Goal: Information Seeking & Learning: Find specific page/section

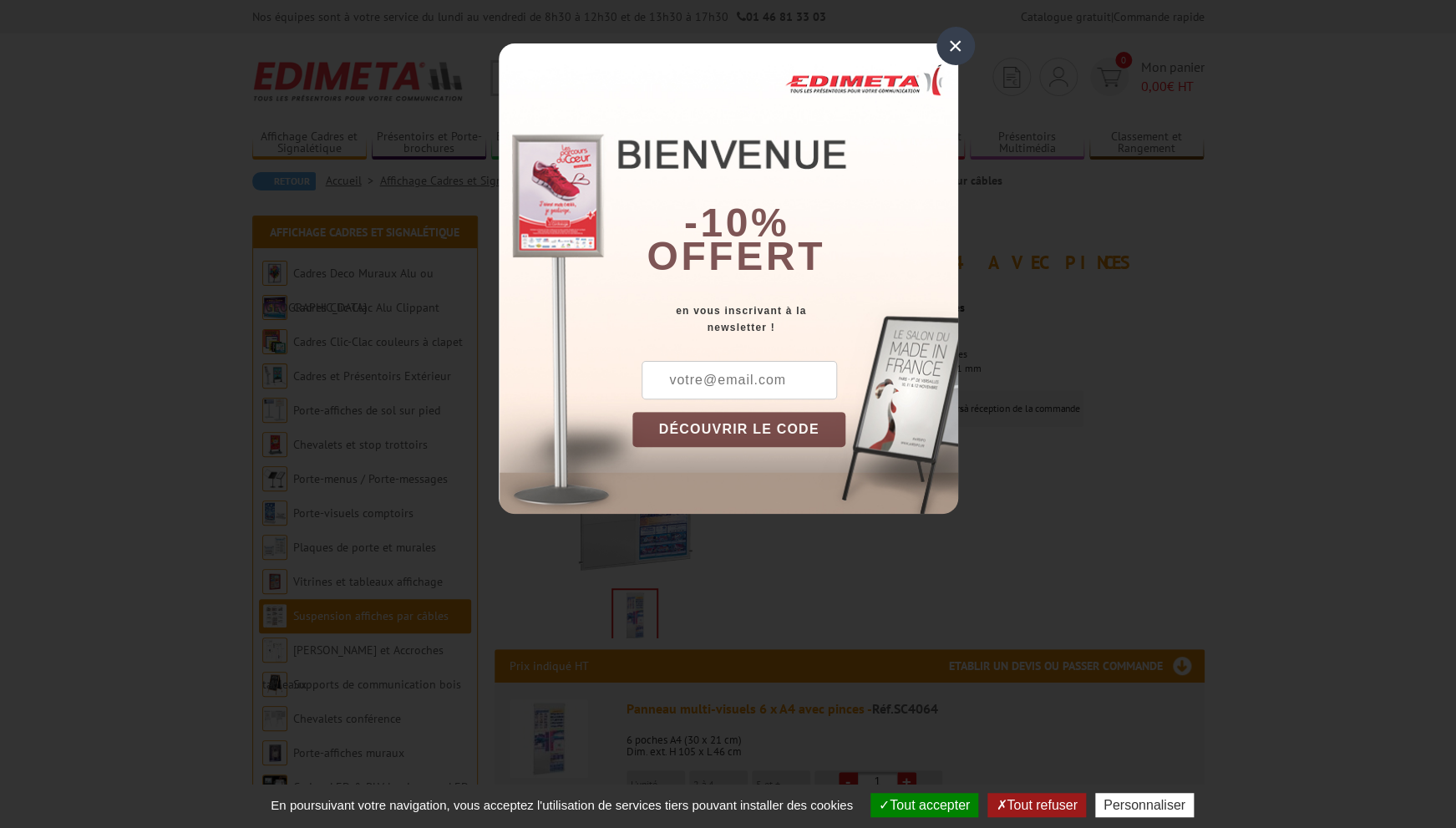
click at [959, 48] on div "×" at bounding box center [955, 46] width 39 height 39
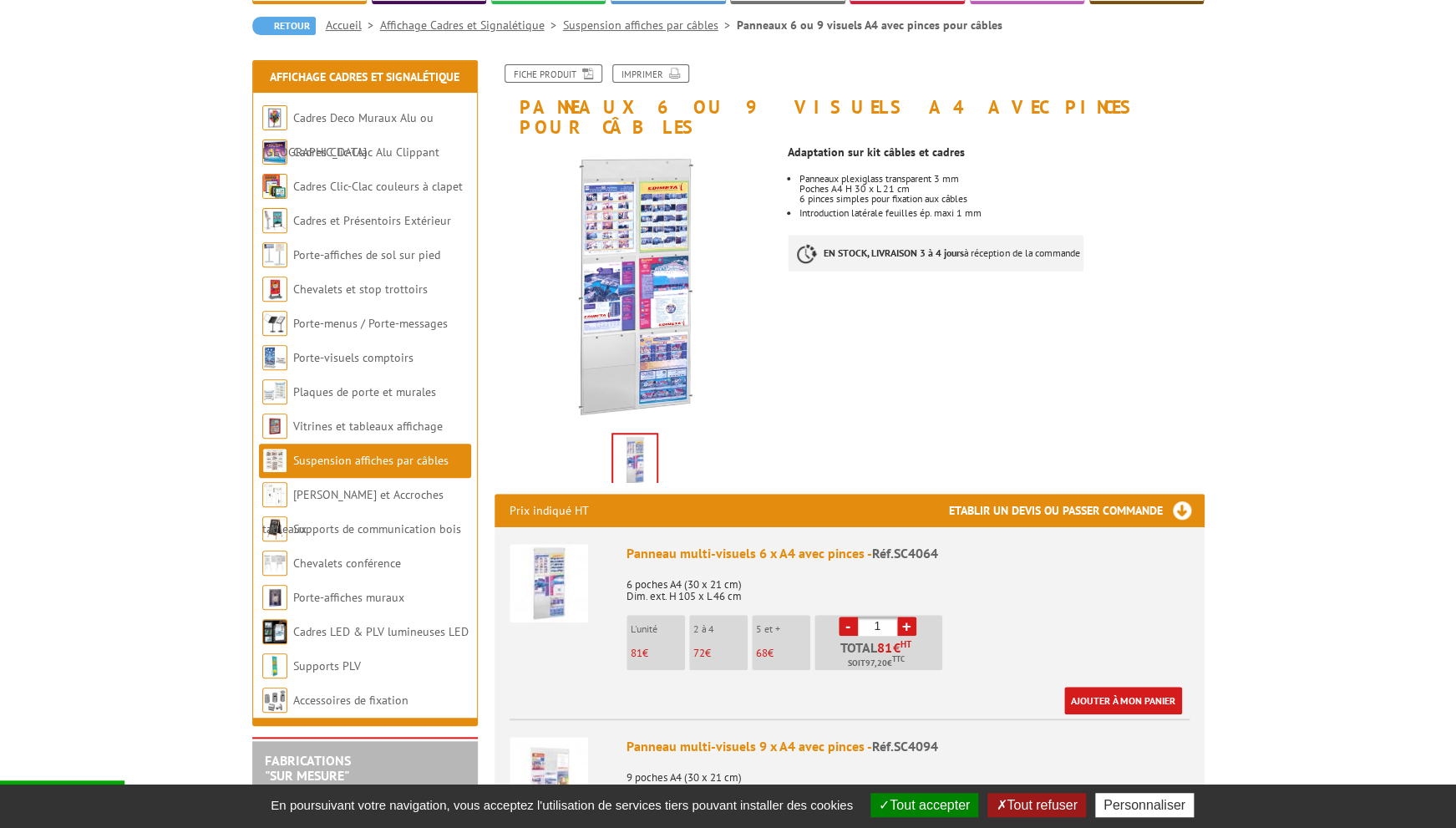
scroll to position [160, 0]
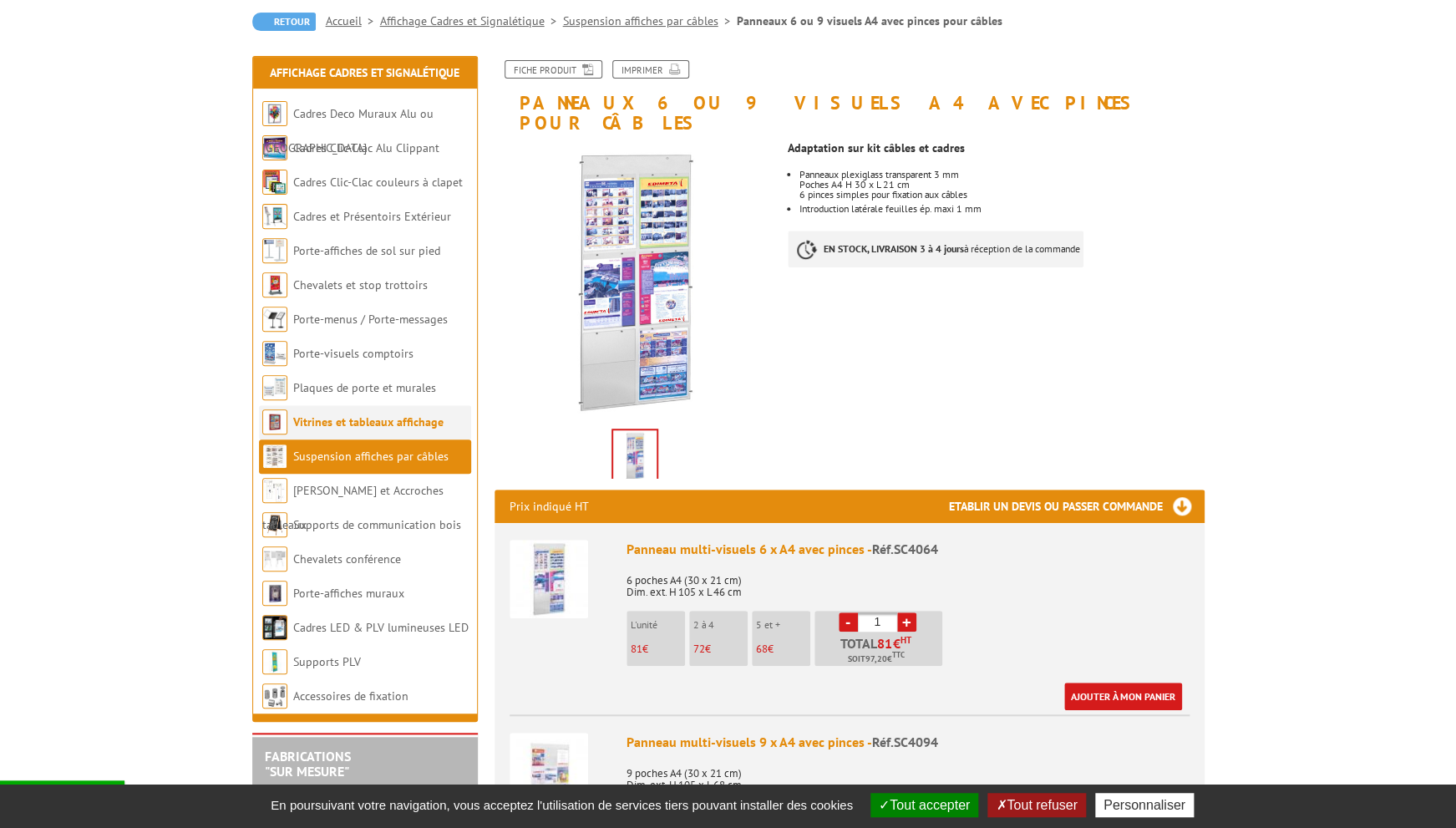
click at [390, 421] on link "Vitrines et tableaux affichage" at bounding box center [369, 421] width 150 height 15
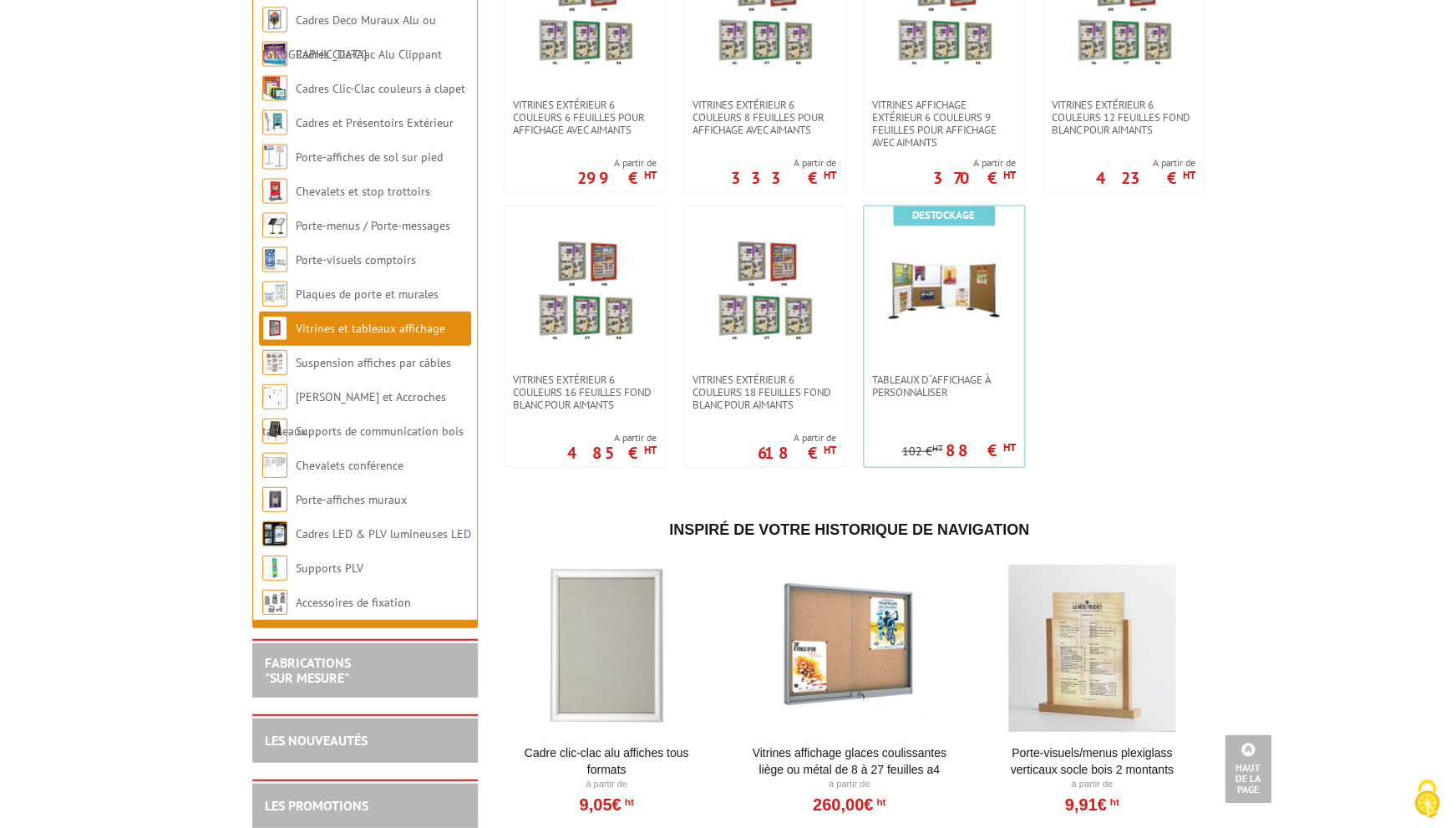
scroll to position [1522, 0]
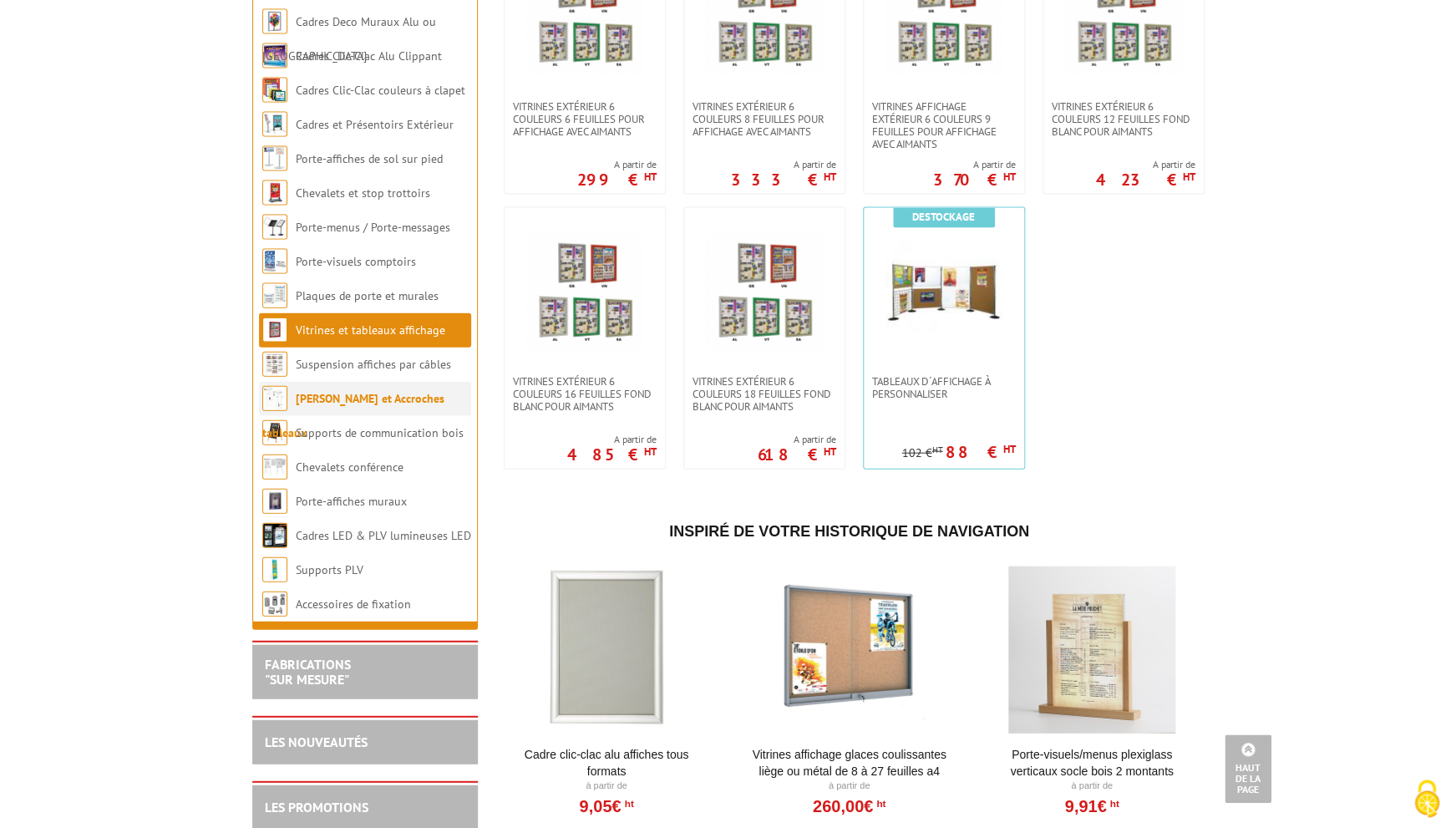
click at [356, 414] on link "[PERSON_NAME] et Accroches tableaux" at bounding box center [353, 415] width 182 height 49
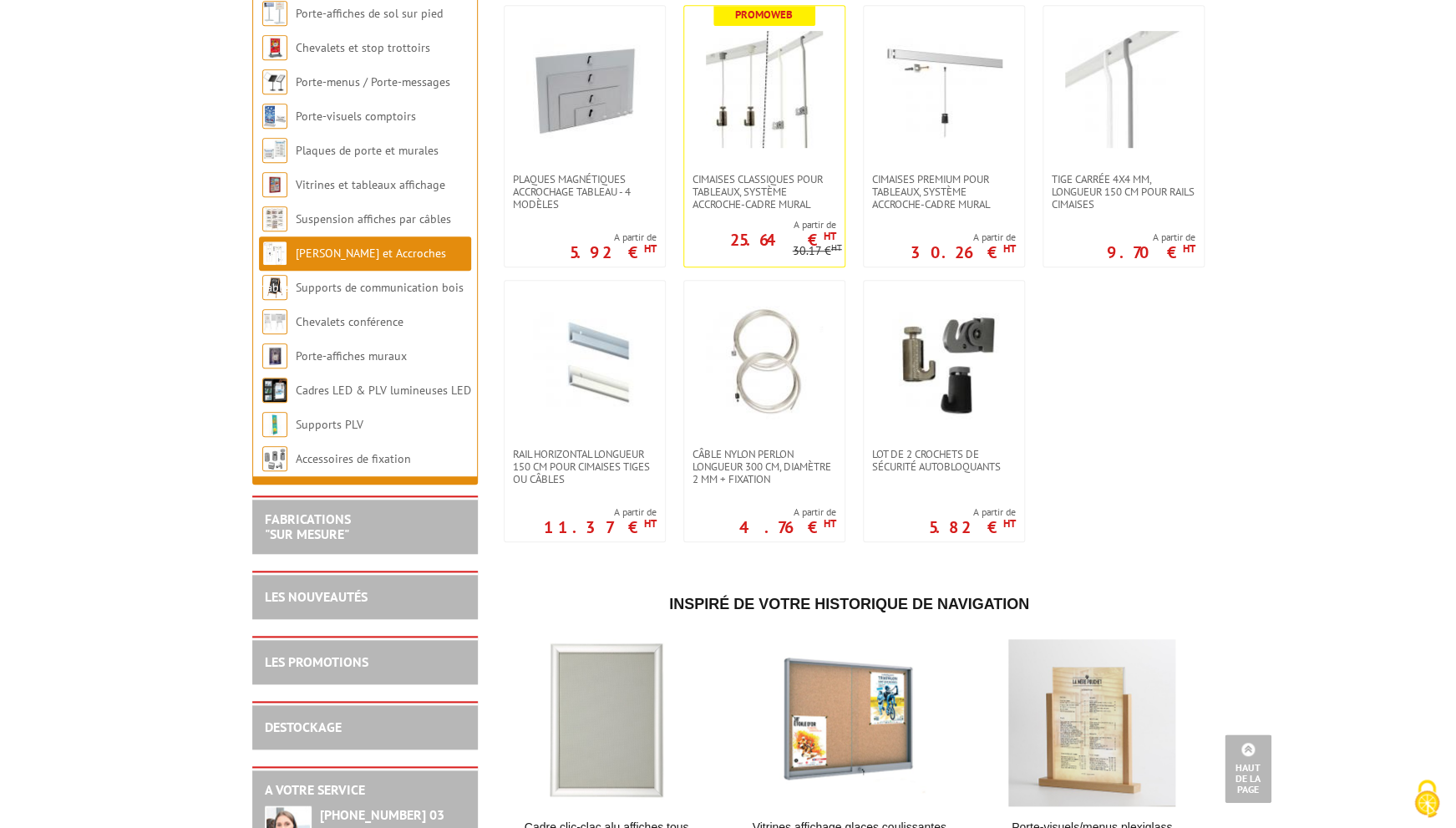
scroll to position [197, 0]
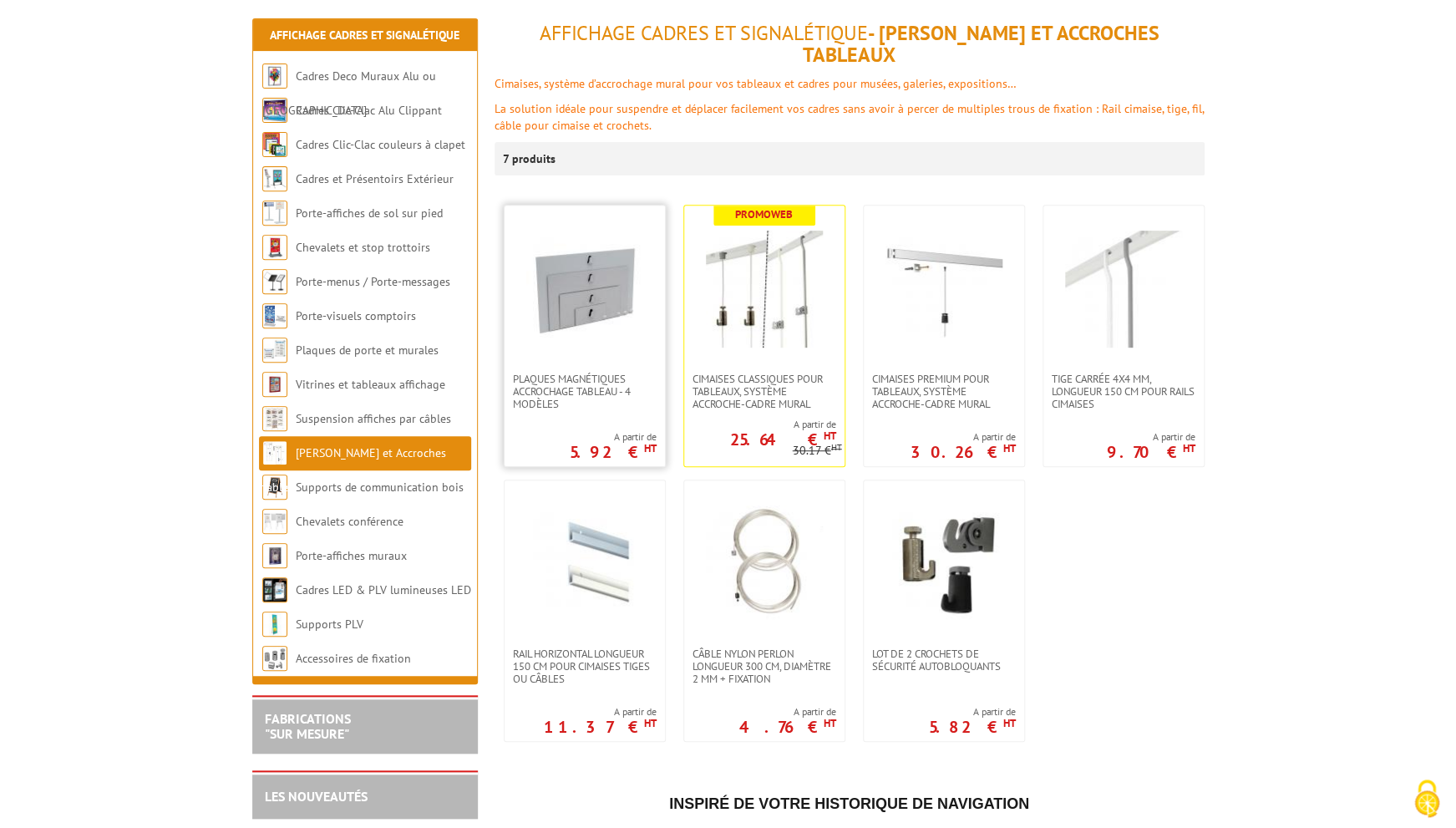
click at [579, 314] on img at bounding box center [585, 289] width 117 height 117
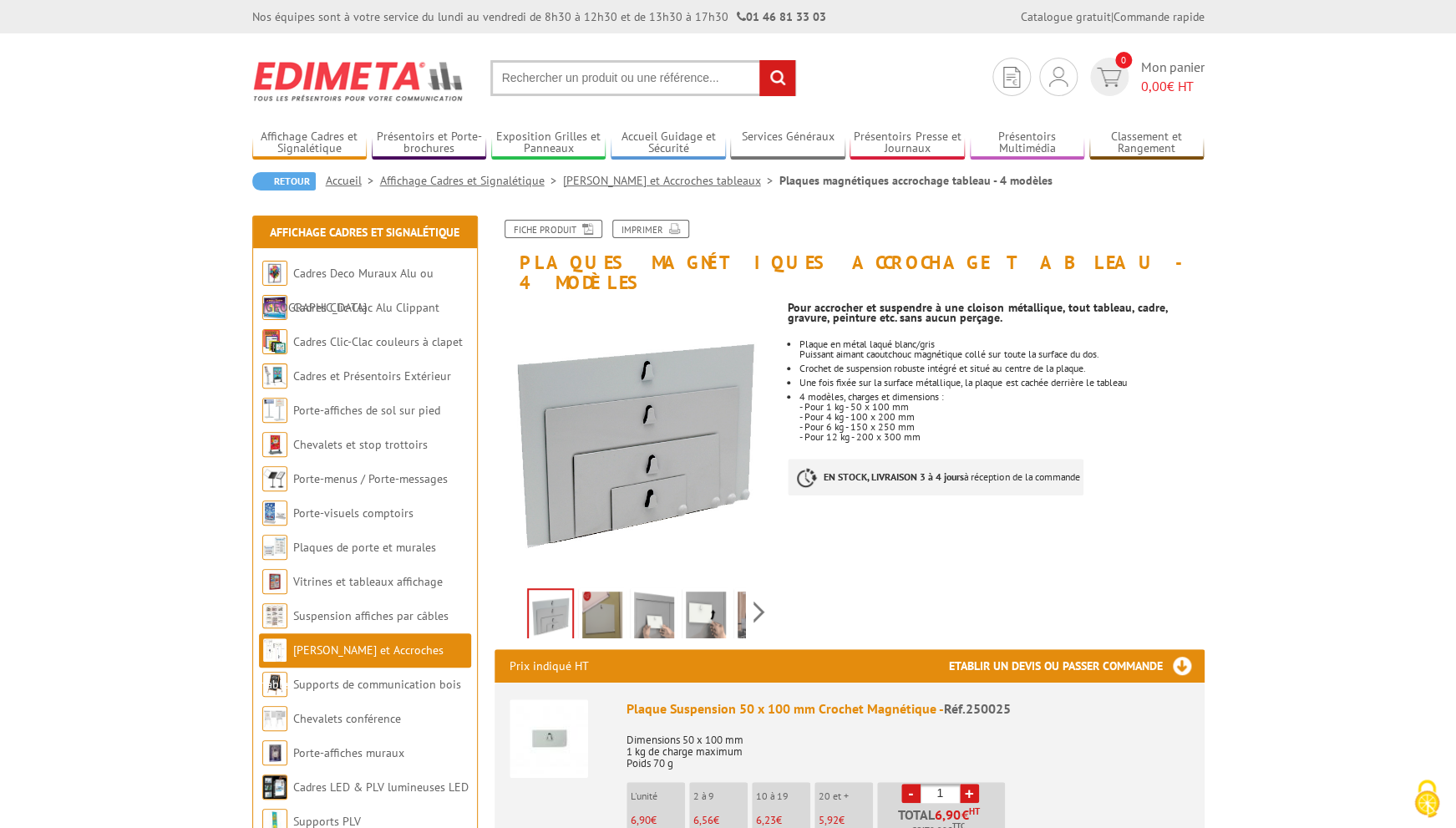
click at [601, 591] on img at bounding box center [602, 617] width 40 height 52
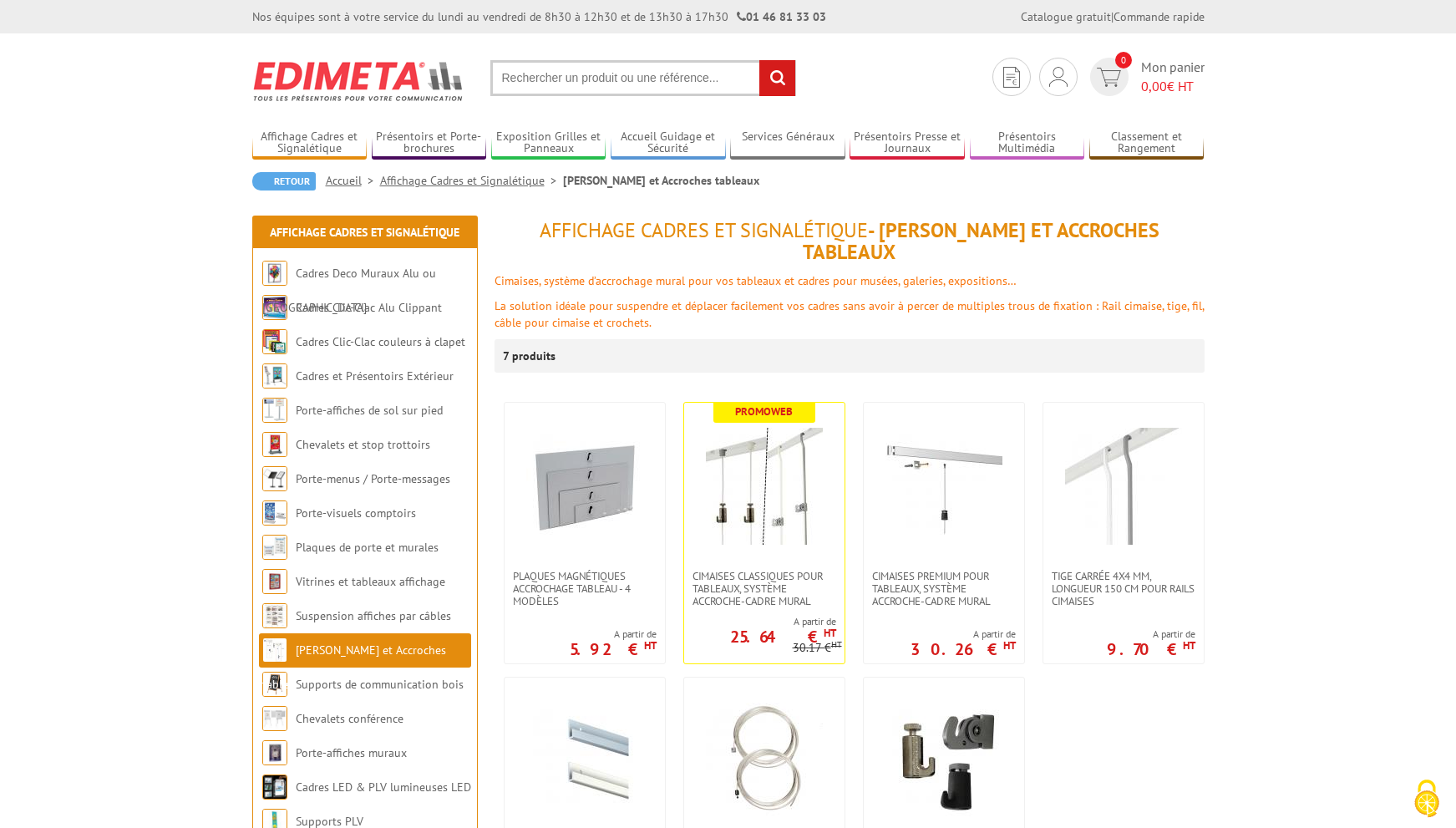
scroll to position [197, 0]
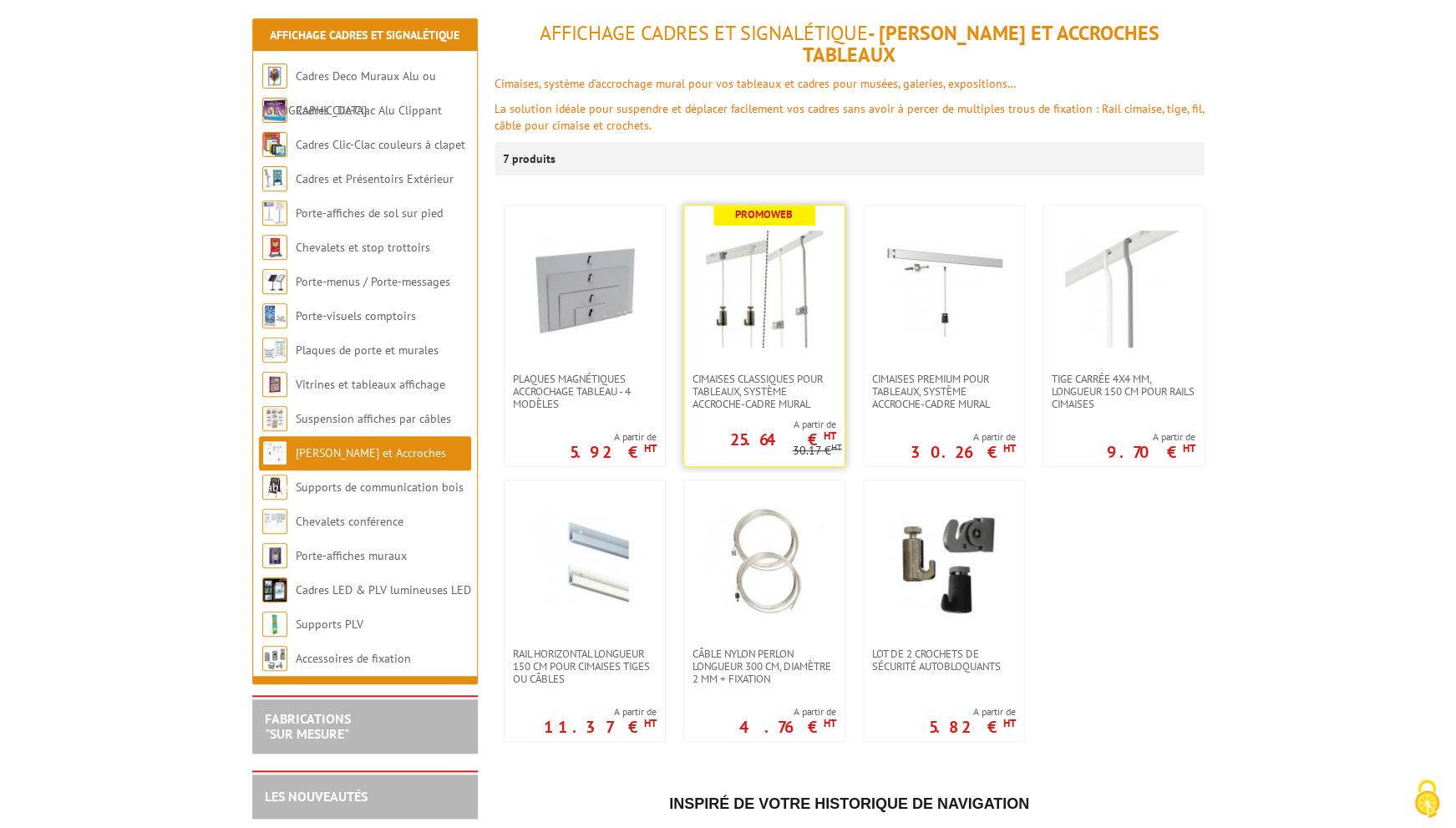
click at [778, 253] on img at bounding box center [765, 289] width 117 height 117
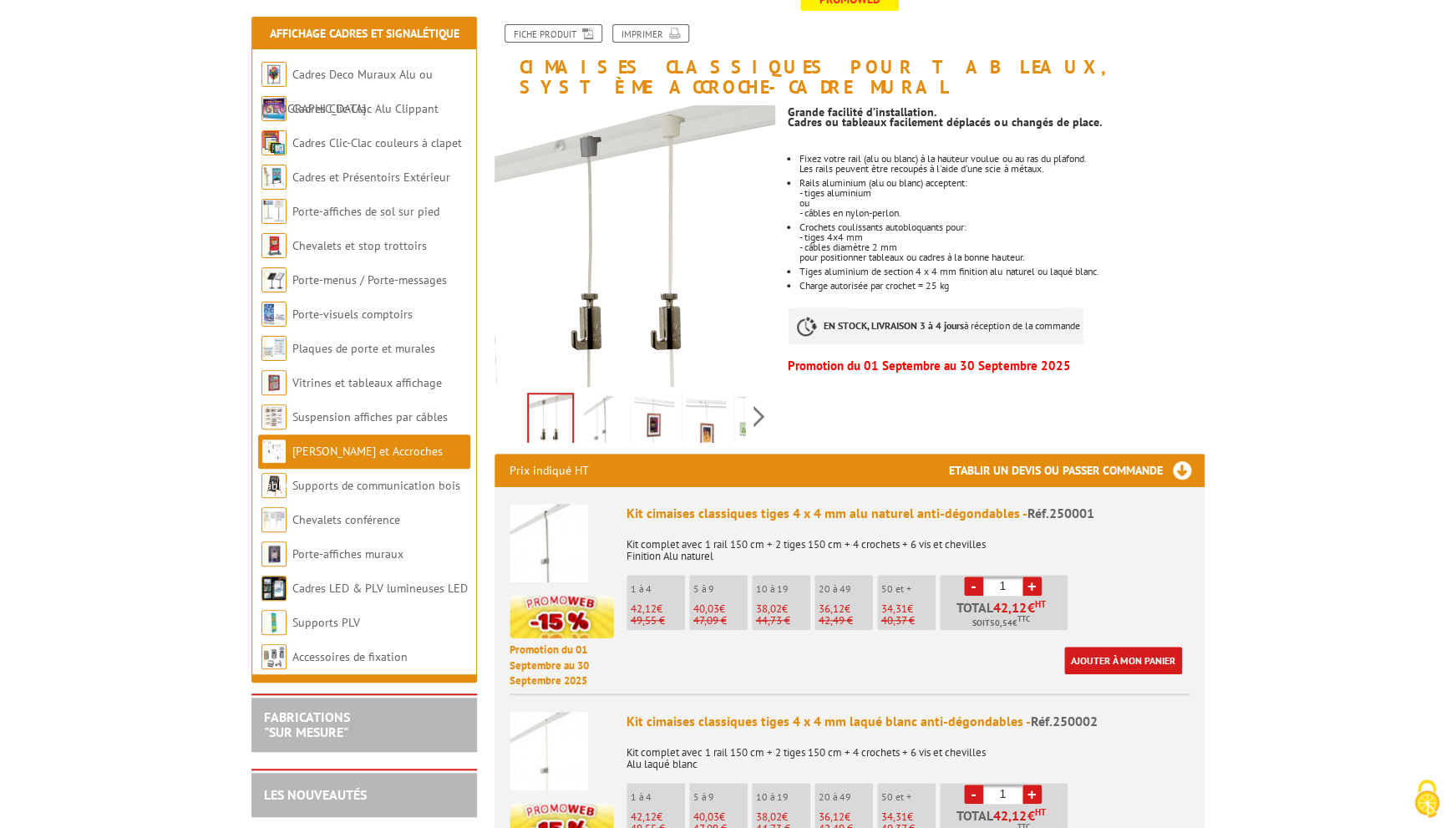
scroll to position [235, 0]
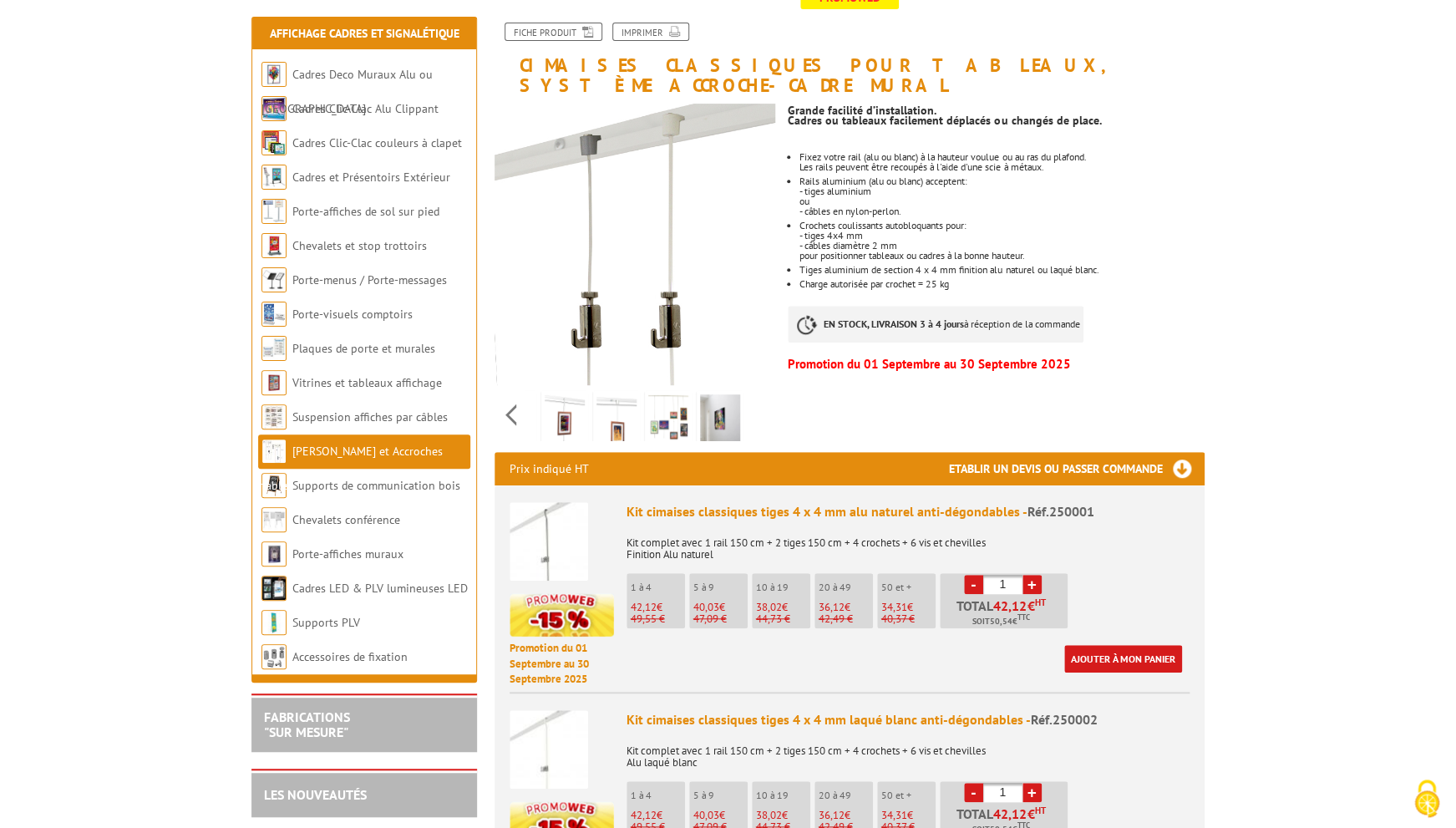
click at [754, 401] on div "Previous Next" at bounding box center [635, 414] width 281 height 59
click at [680, 405] on img at bounding box center [668, 420] width 40 height 52
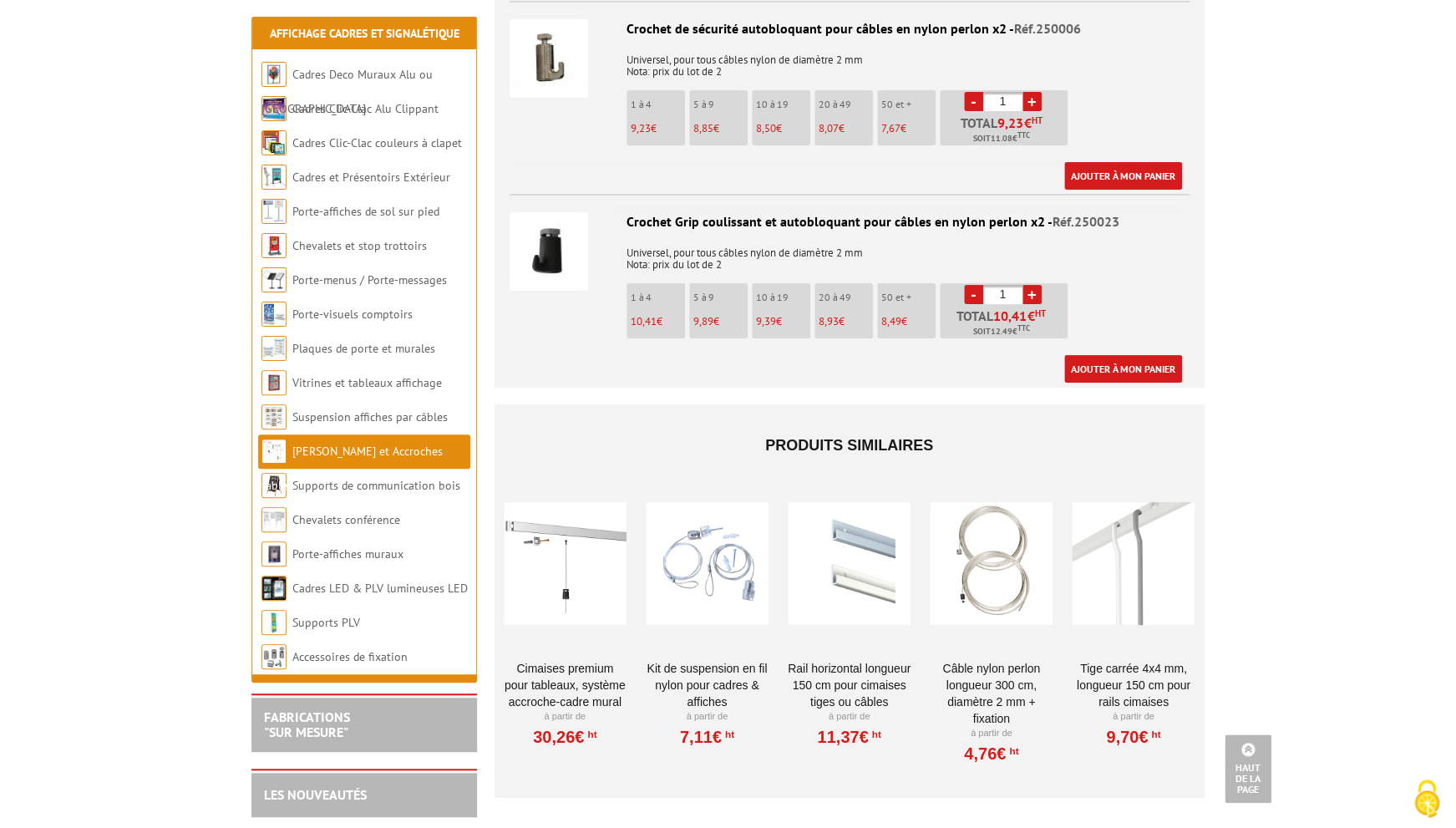
scroll to position [2866, 0]
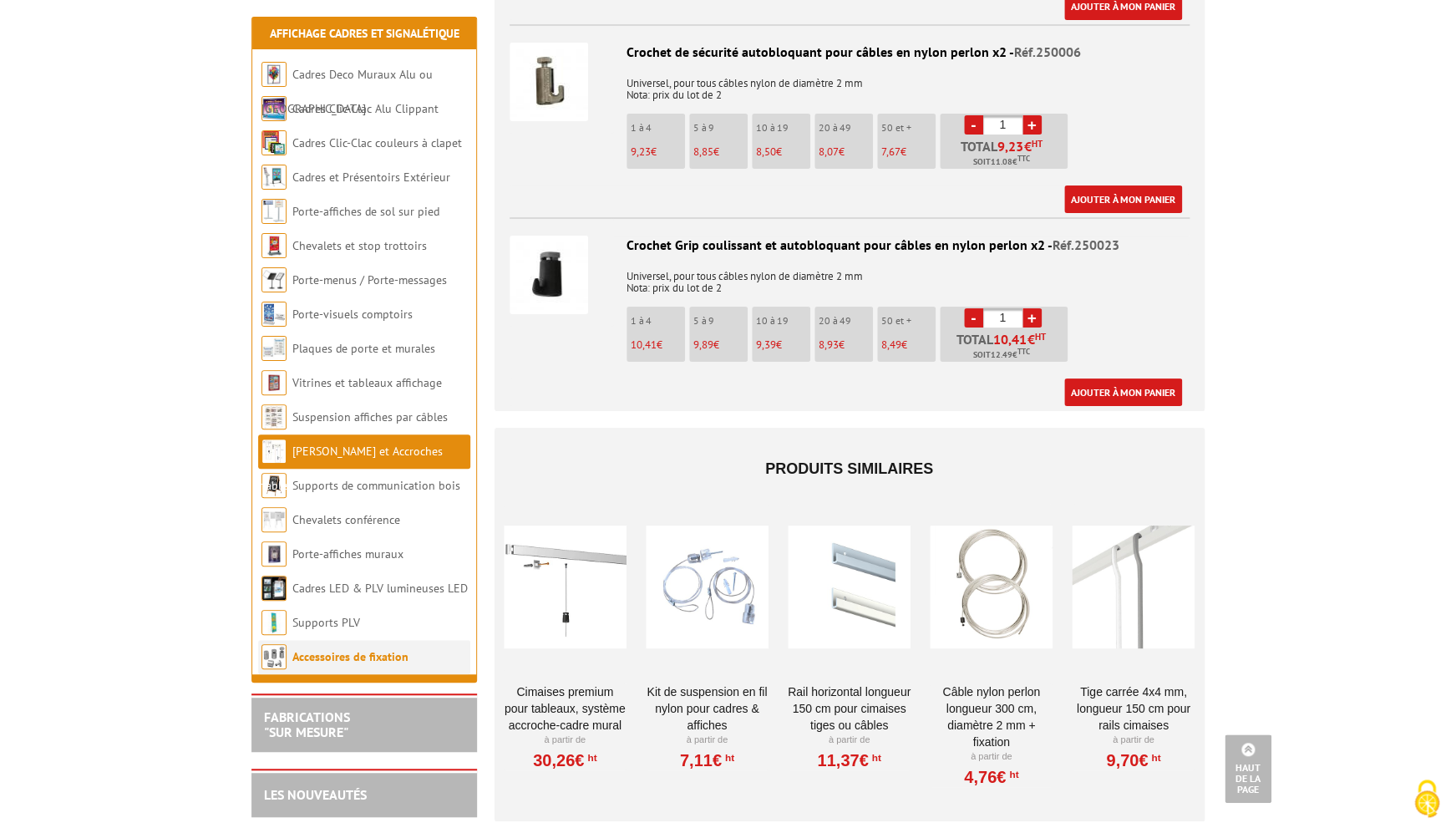
click at [343, 660] on link "Accessoires de fixation" at bounding box center [350, 656] width 117 height 15
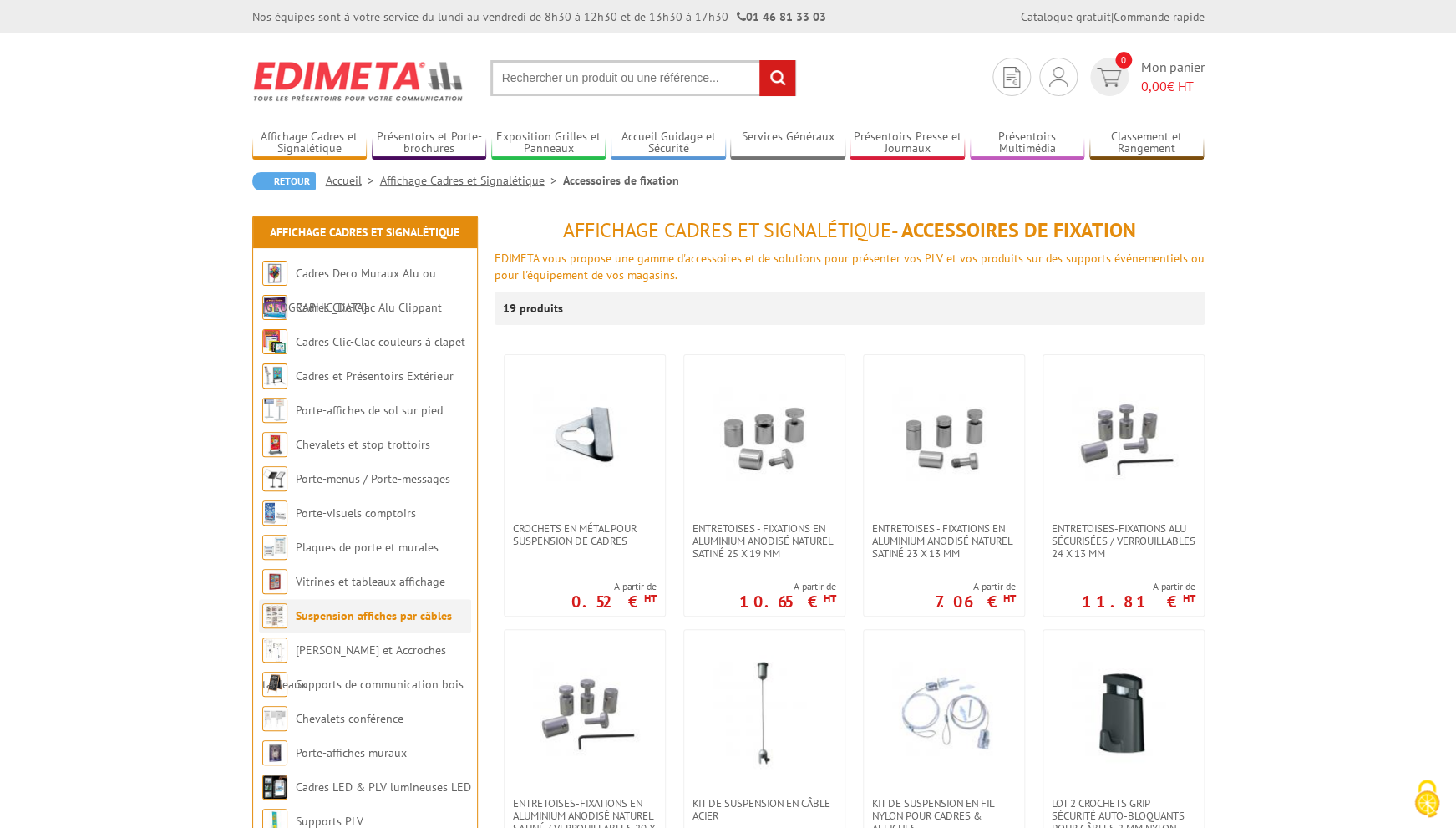
click at [370, 621] on link "Suspension affiches par câbles" at bounding box center [374, 616] width 156 height 15
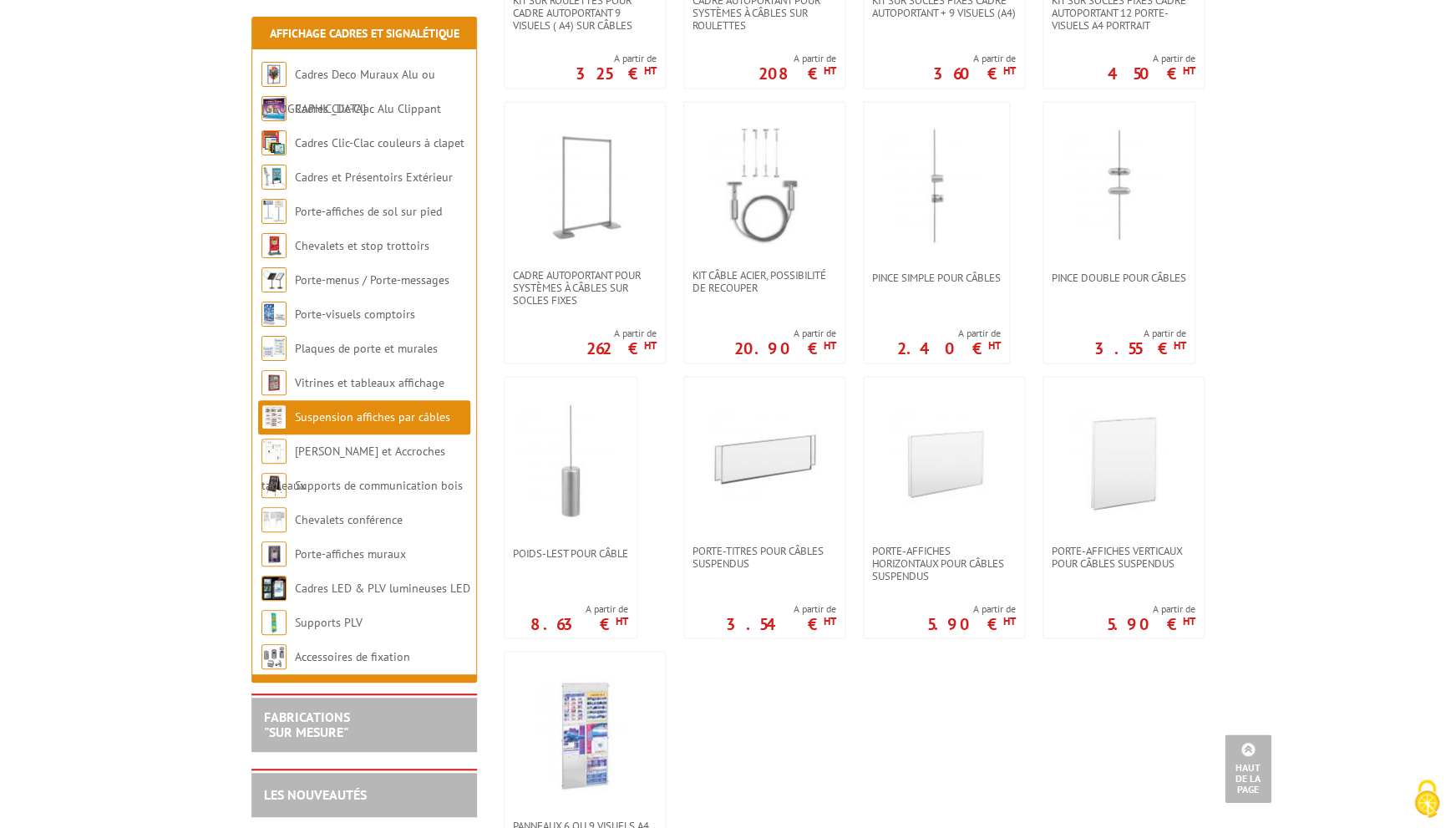
scroll to position [1058, 0]
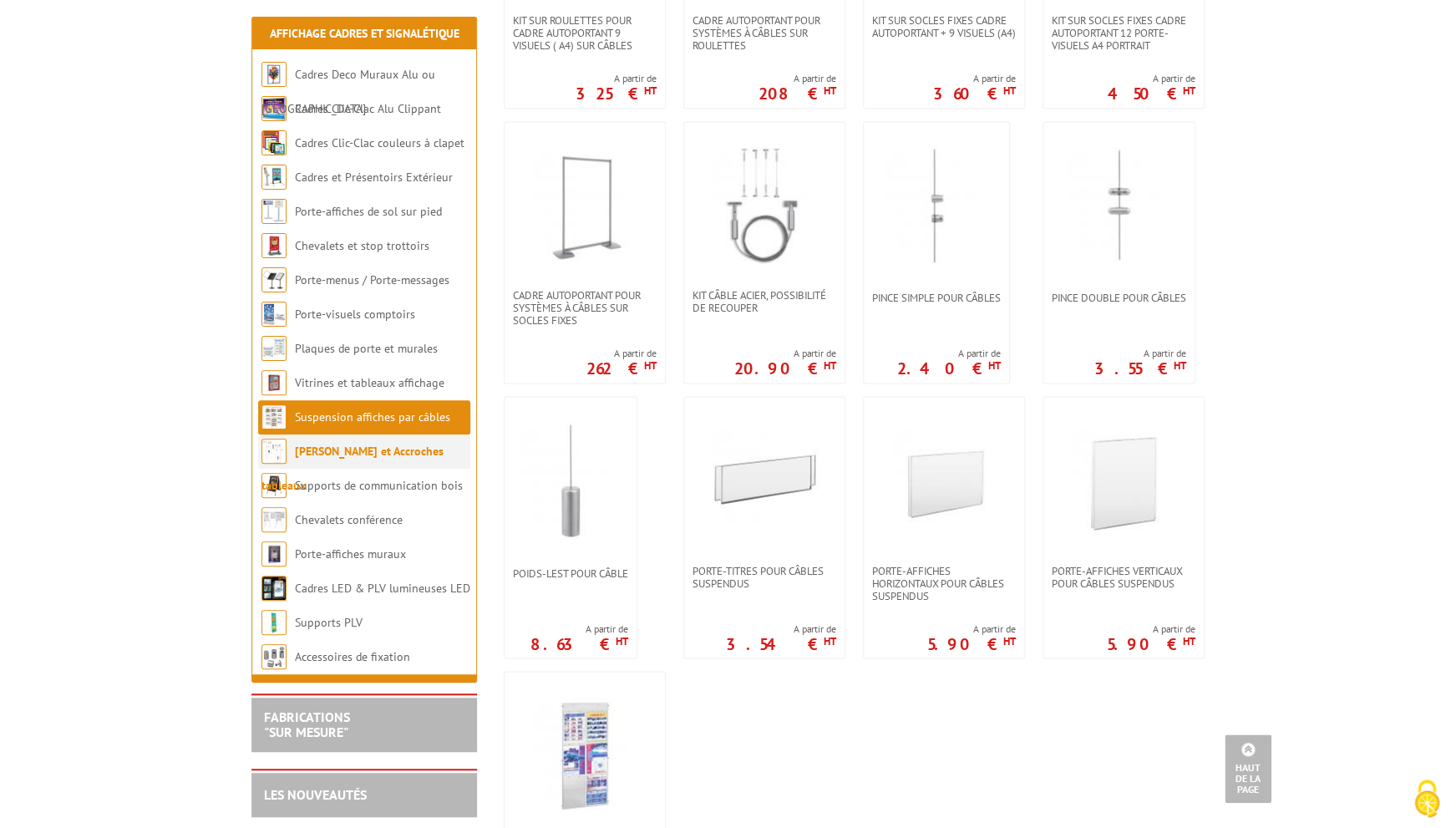
click at [371, 457] on link "[PERSON_NAME] et Accroches tableaux" at bounding box center [352, 468] width 182 height 49
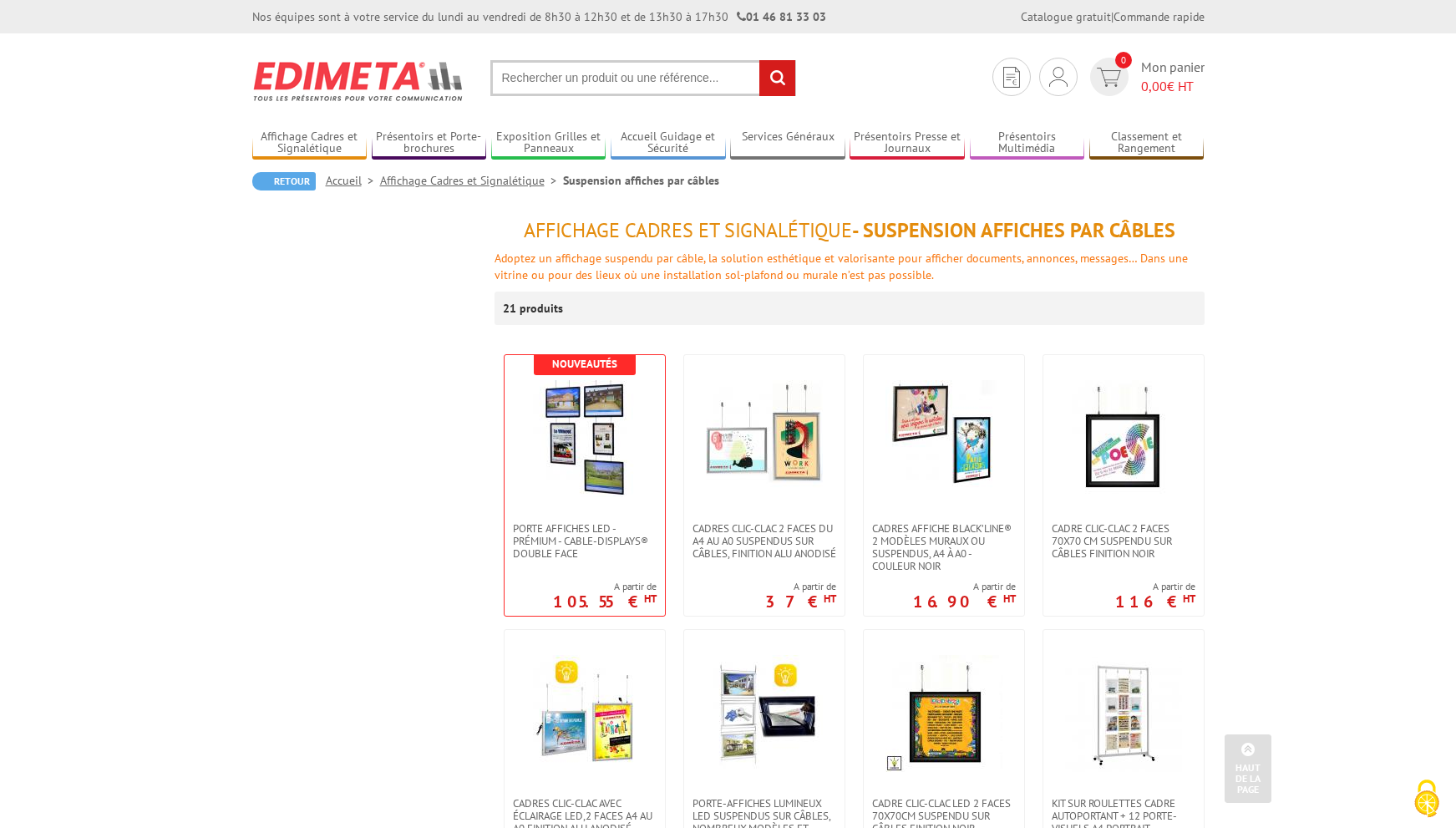
scroll to position [1058, 0]
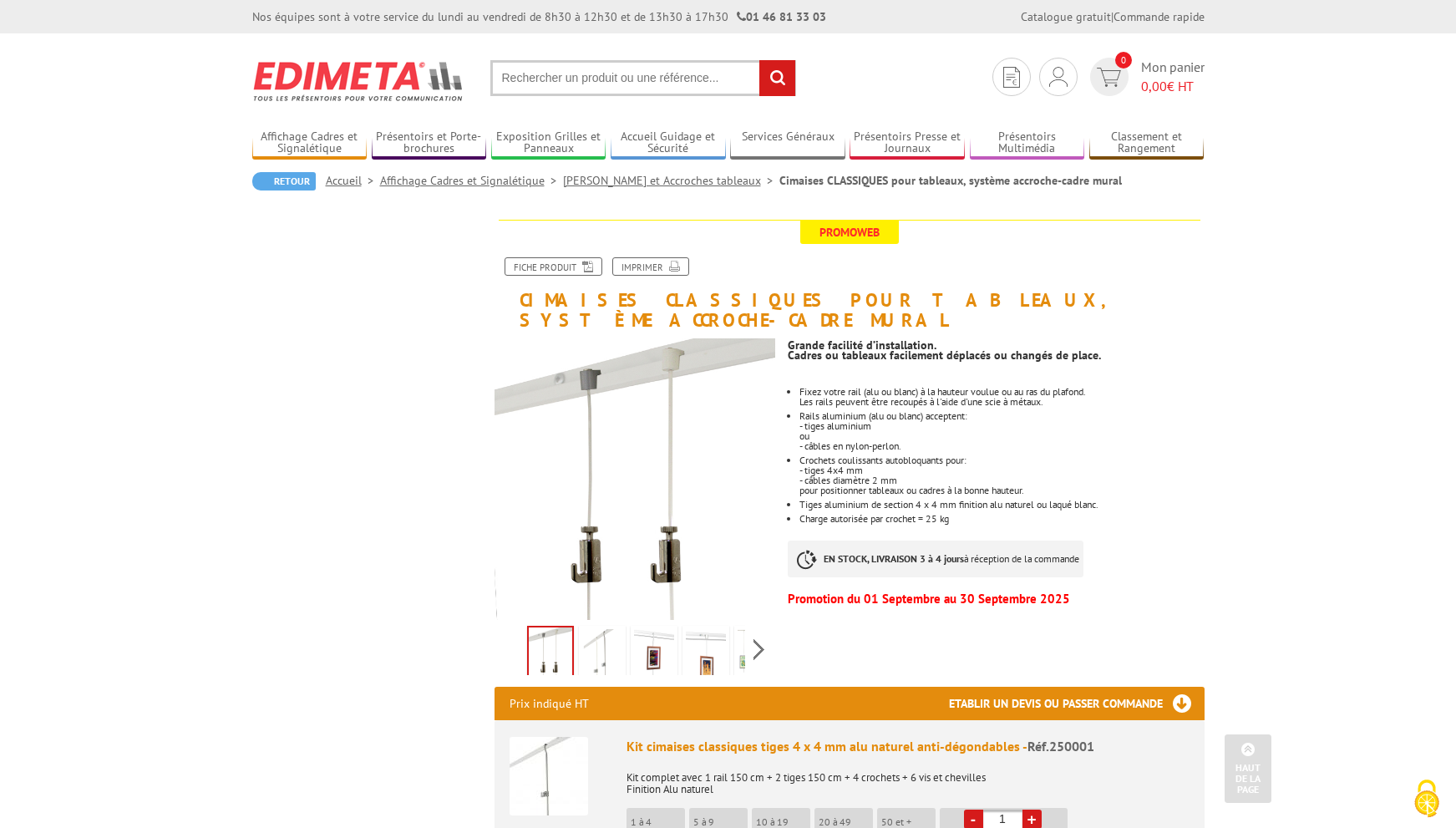
scroll to position [2840, 0]
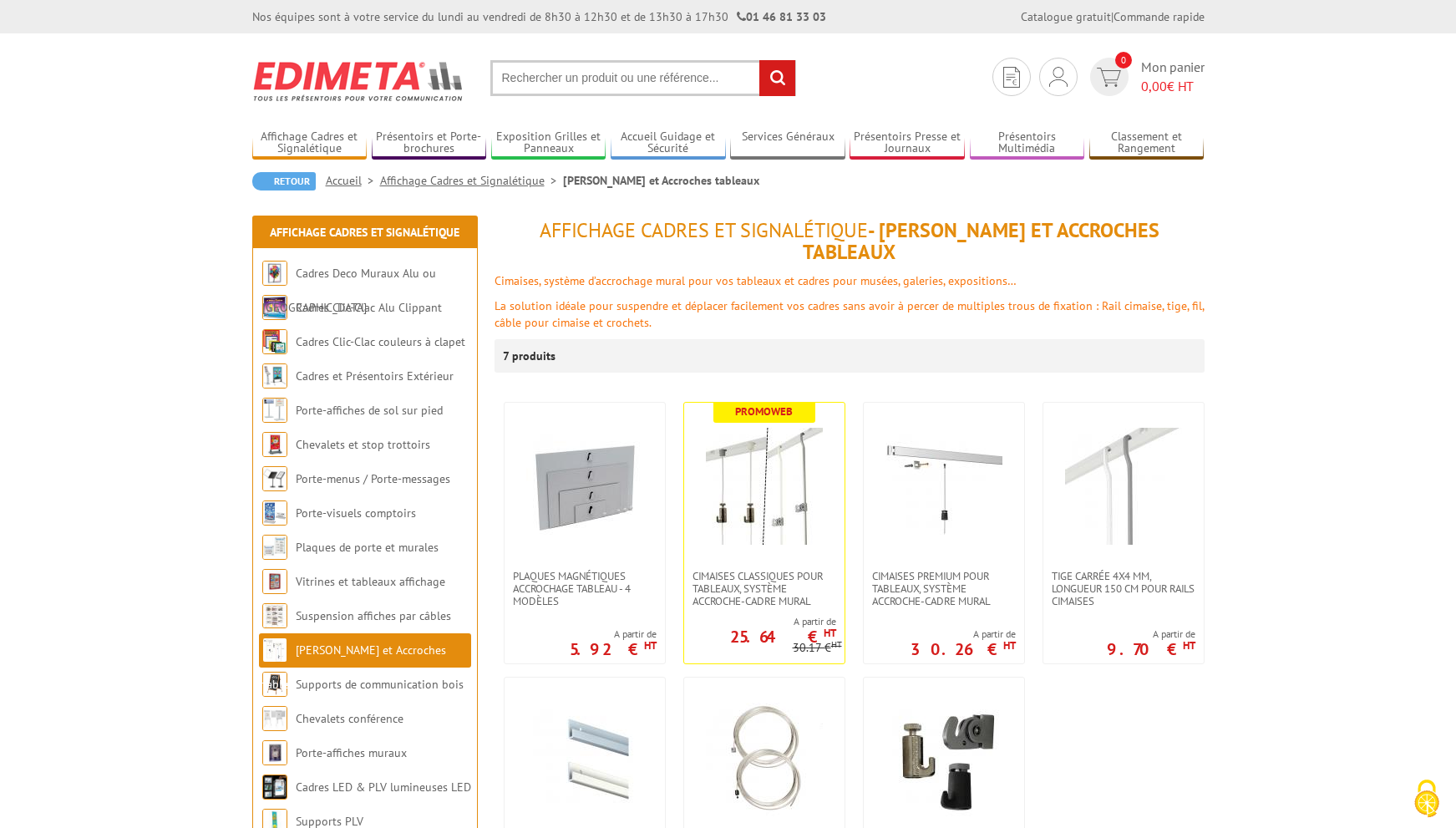
scroll to position [197, 0]
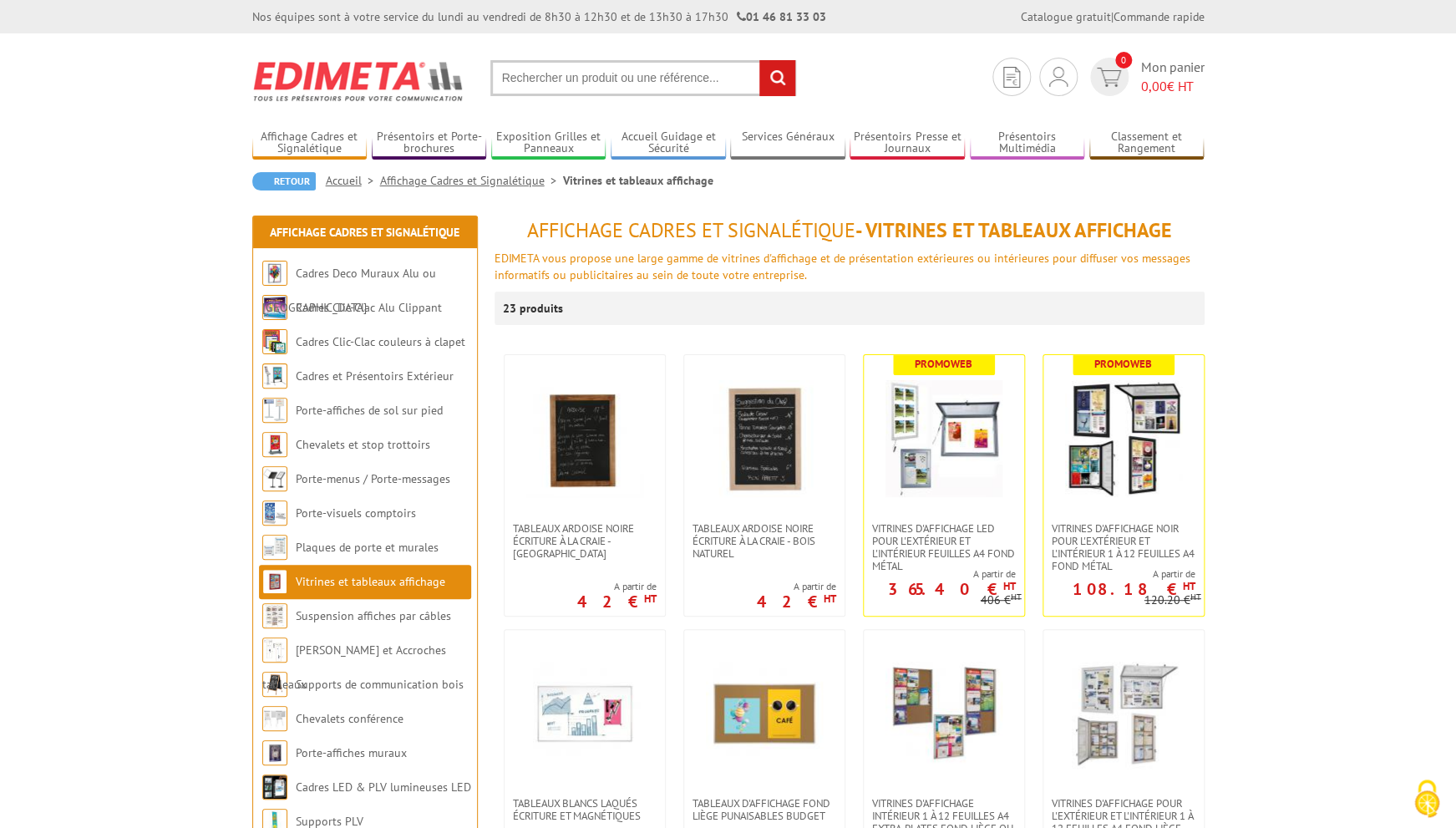
click at [663, 75] on input "text" at bounding box center [643, 79] width 306 height 36
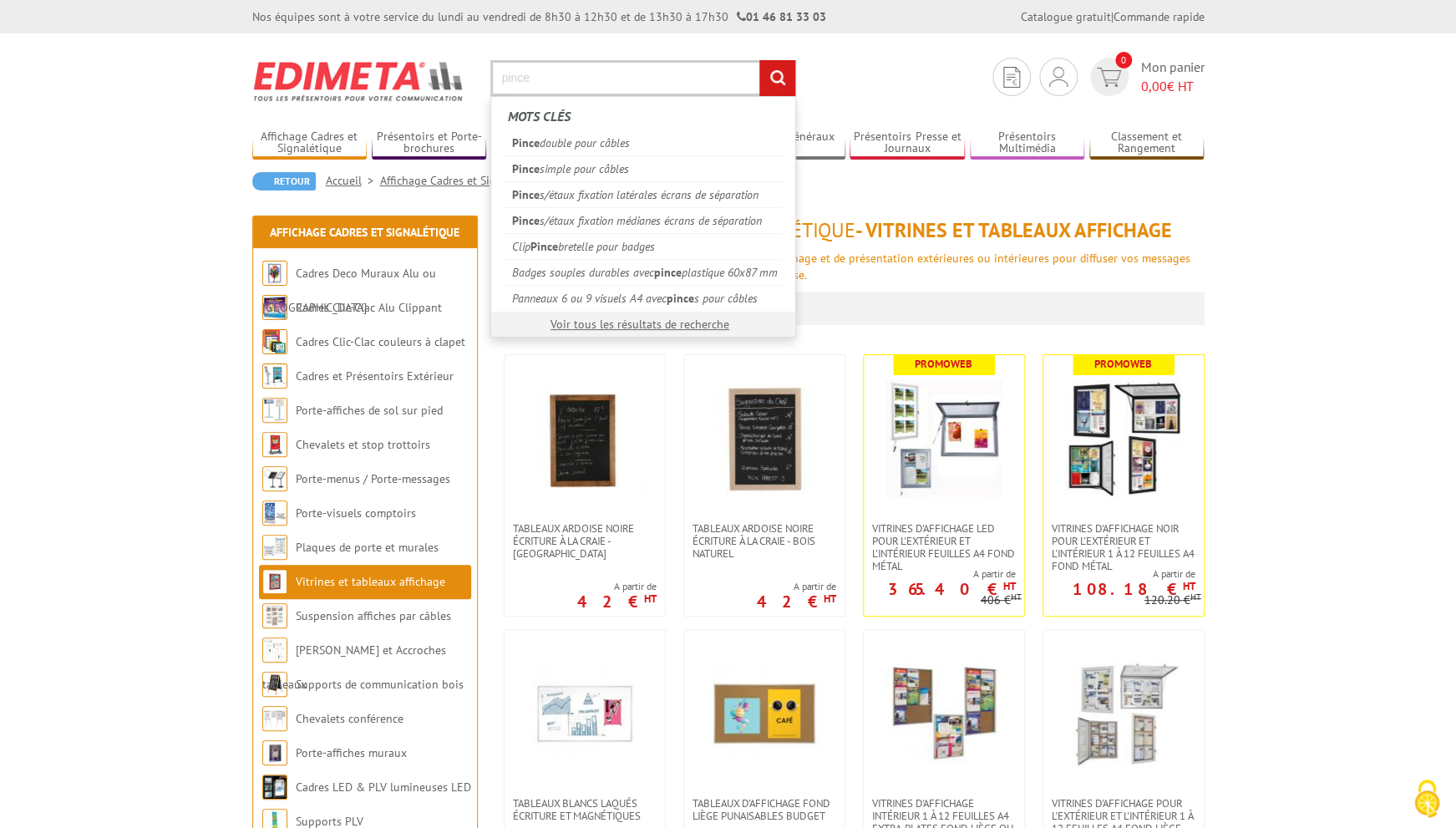
type input "pince"
click at [760, 60] on input "rechercher" at bounding box center [778, 79] width 36 height 36
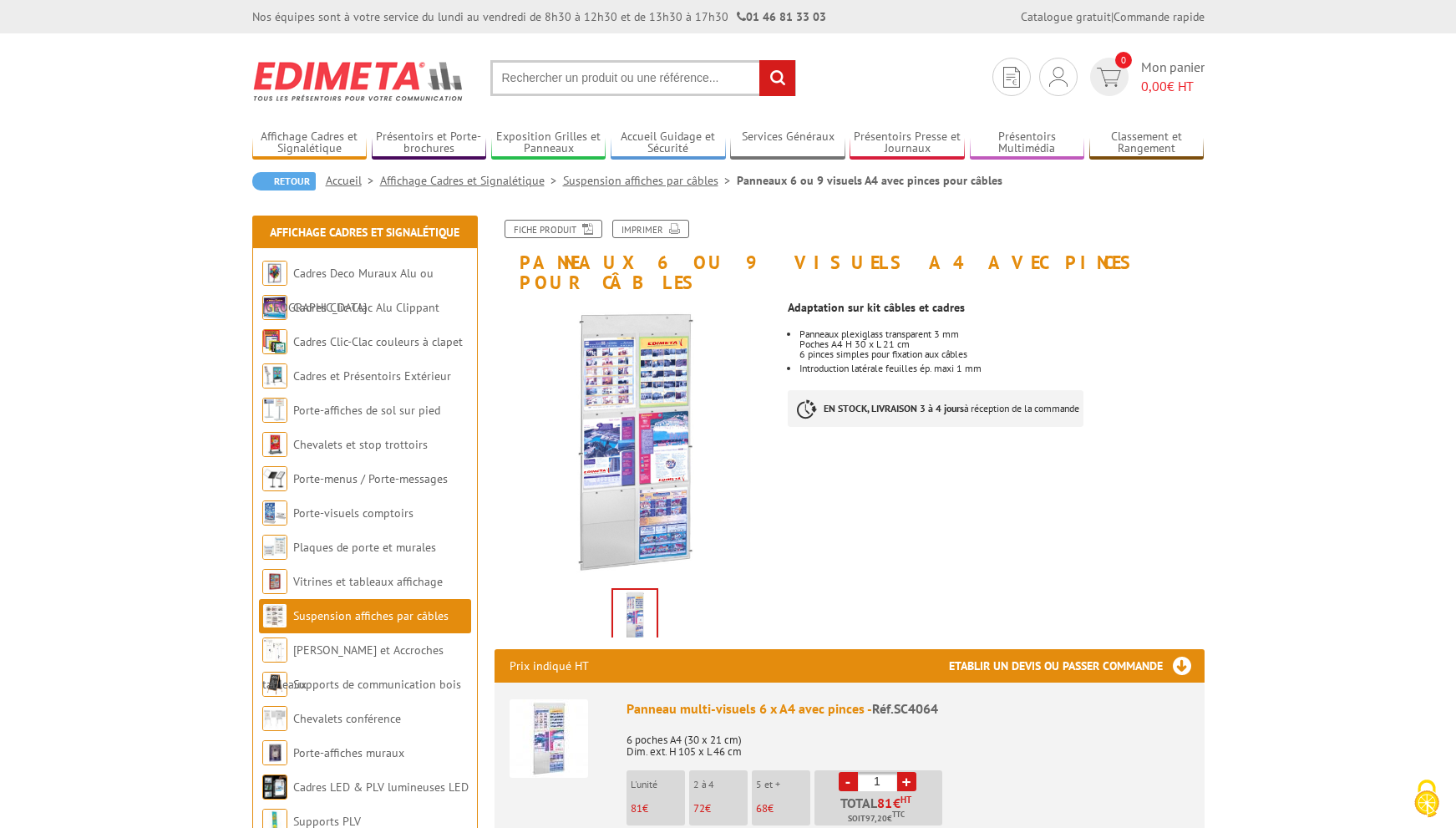
scroll to position [160, 0]
